Goal: Navigation & Orientation: Find specific page/section

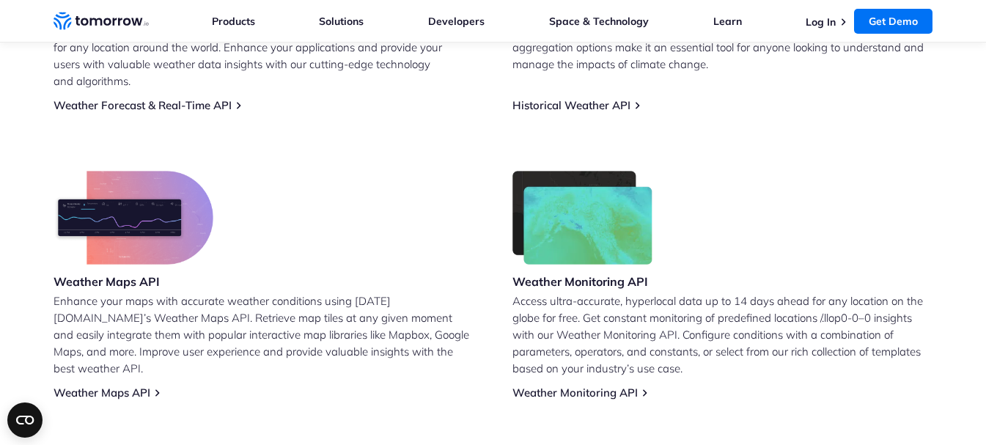
scroll to position [587, 0]
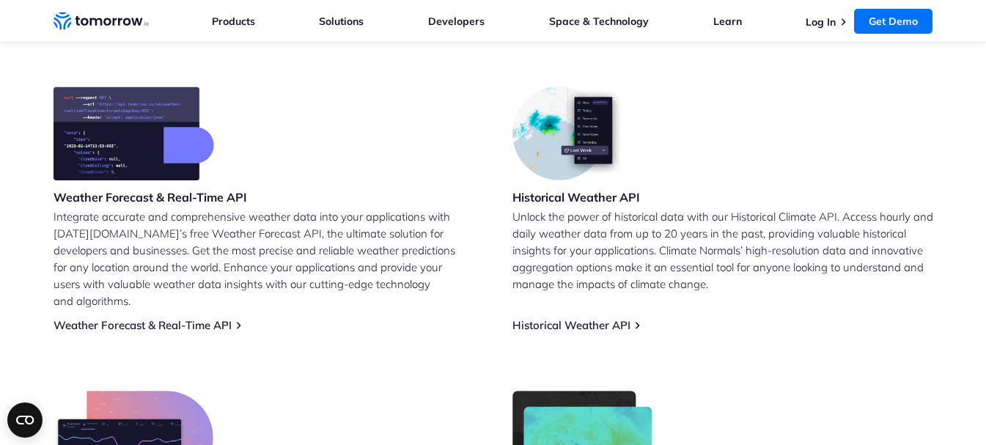
click at [131, 149] on img at bounding box center [134, 134] width 161 height 94
click at [186, 161] on img at bounding box center [134, 134] width 161 height 94
click at [188, 157] on img at bounding box center [134, 134] width 161 height 94
click at [205, 318] on link "Weather Forecast & Real-Time API" at bounding box center [143, 325] width 178 height 14
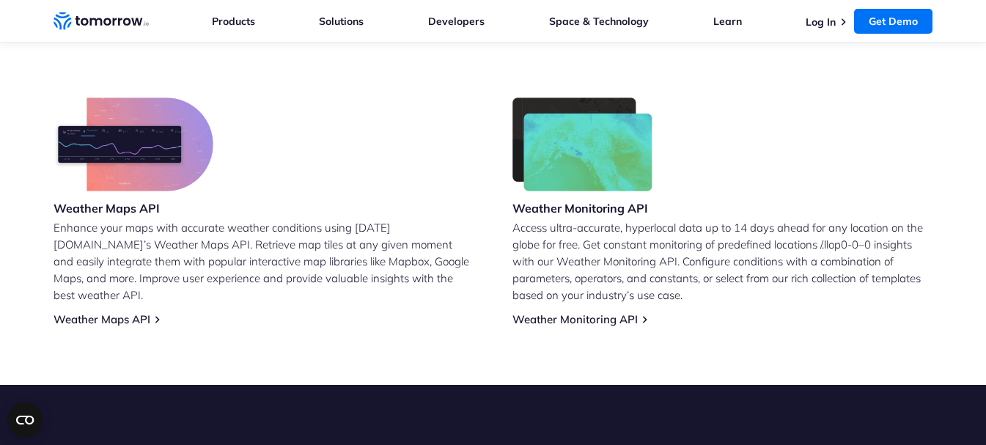
scroll to position [440, 0]
